Goal: Task Accomplishment & Management: Use online tool/utility

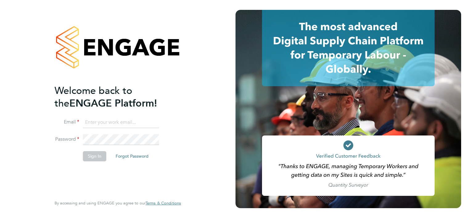
type input "[PERSON_NAME][EMAIL_ADDRESS][PERSON_NAME][DOMAIN_NAME]"
click at [90, 159] on button "Sign In" at bounding box center [94, 156] width 23 height 10
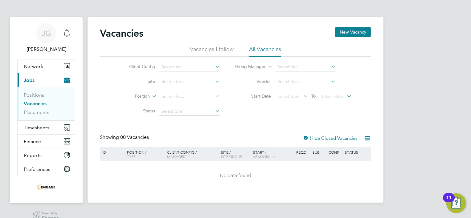
click at [219, 175] on div "No data found" at bounding box center [235, 176] width 269 height 6
